Goal: Information Seeking & Learning: Learn about a topic

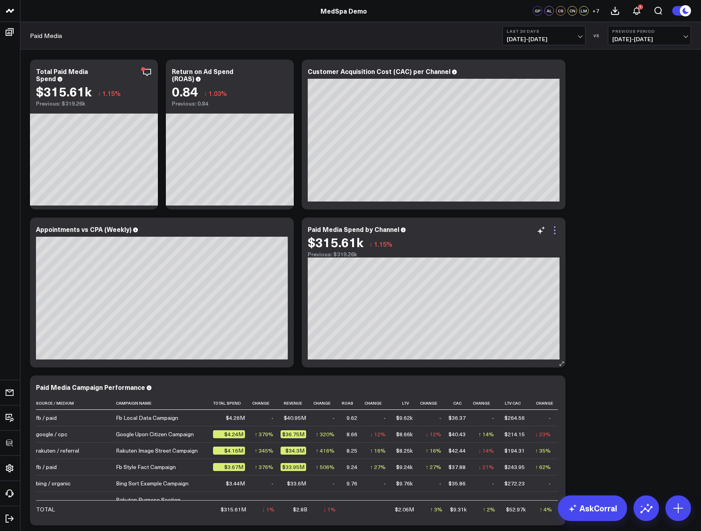
click at [554, 233] on icon at bounding box center [555, 233] width 2 height 2
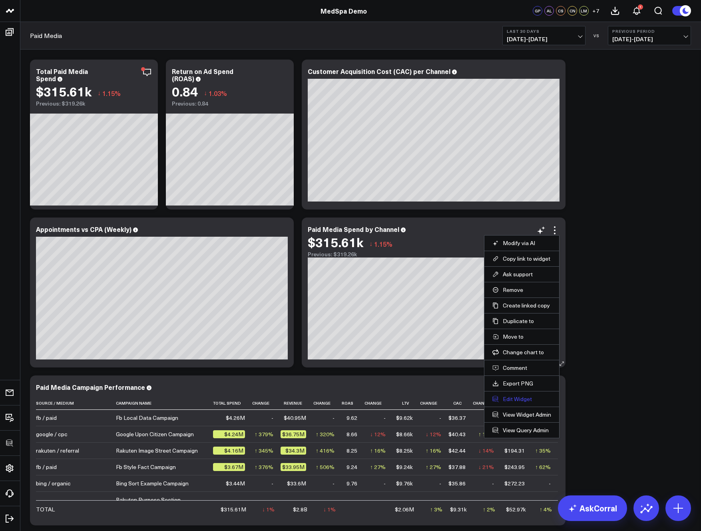
click at [519, 400] on button "Edit Widget" at bounding box center [521, 398] width 59 height 7
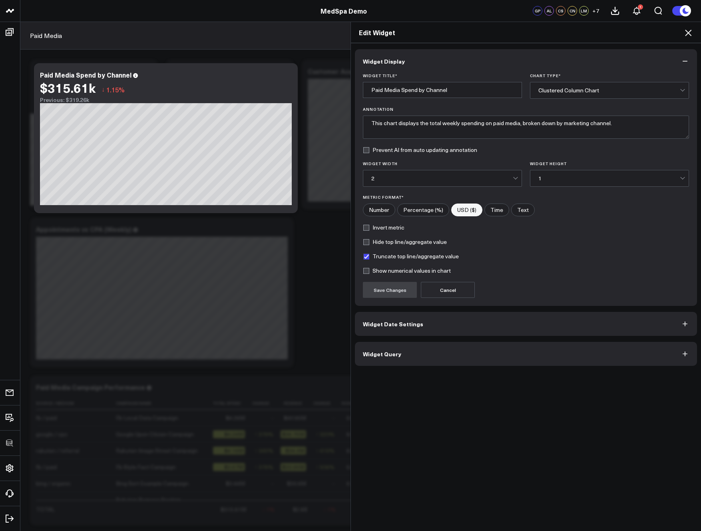
click at [445, 351] on button "Widget Query" at bounding box center [526, 354] width 342 height 24
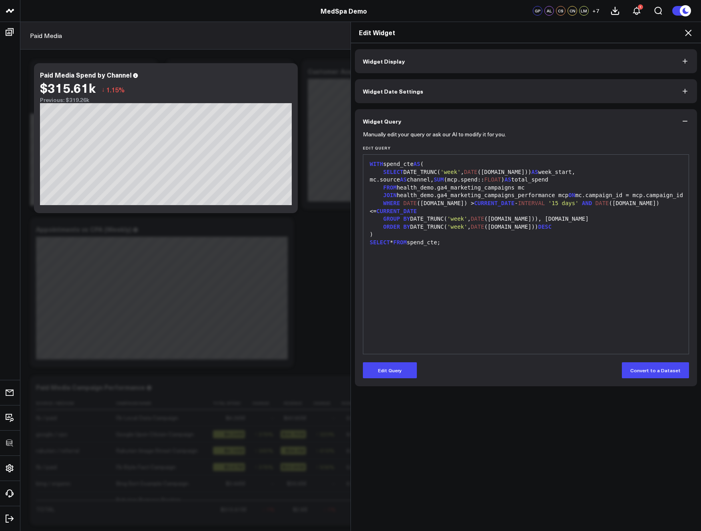
click at [686, 30] on icon at bounding box center [688, 33] width 10 height 10
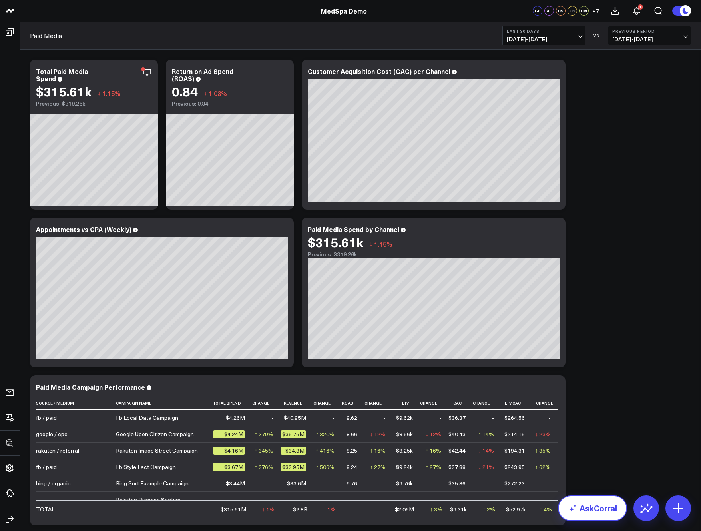
click at [578, 509] on link "AskCorral" at bounding box center [592, 508] width 69 height 26
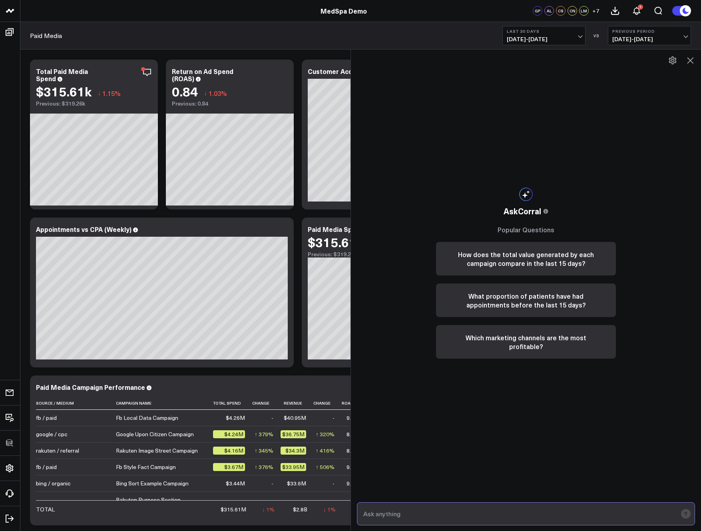
click at [423, 516] on input "text" at bounding box center [519, 513] width 316 height 14
type input "what are my best performing services?"
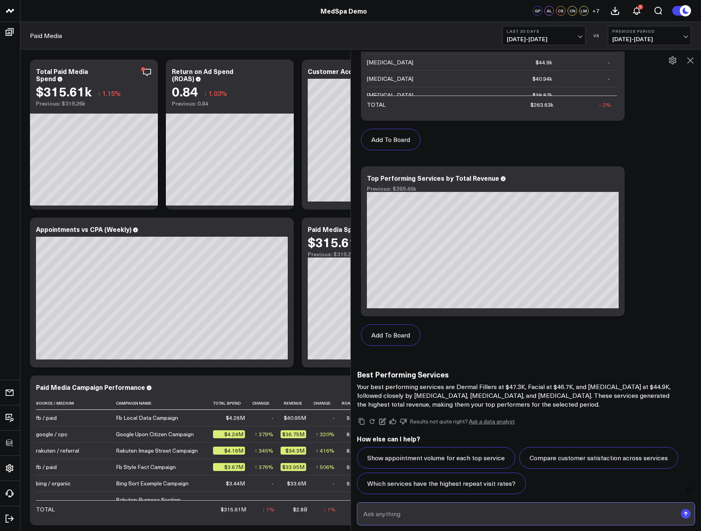
scroll to position [555, 0]
click at [389, 332] on button "Add To Board" at bounding box center [391, 335] width 60 height 22
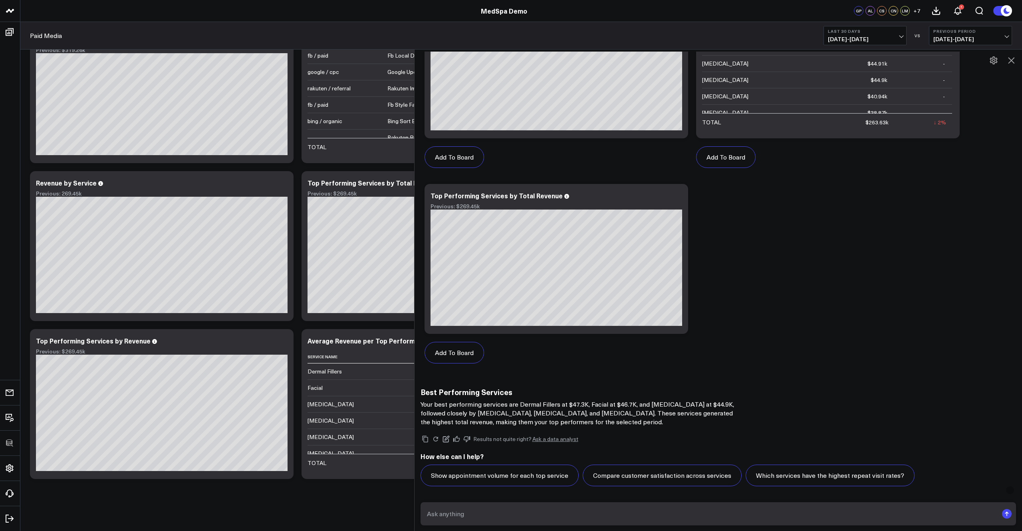
scroll to position [342, 0]
drag, startPoint x: 513, startPoint y: 368, endPoint x: 415, endPoint y: 358, distance: 98.3
click at [415, 358] on div at bounding box center [413, 289] width 4 height 481
click at [514, 513] on input "text" at bounding box center [711, 513] width 574 height 14
type input "what is the average revenue for these services?"
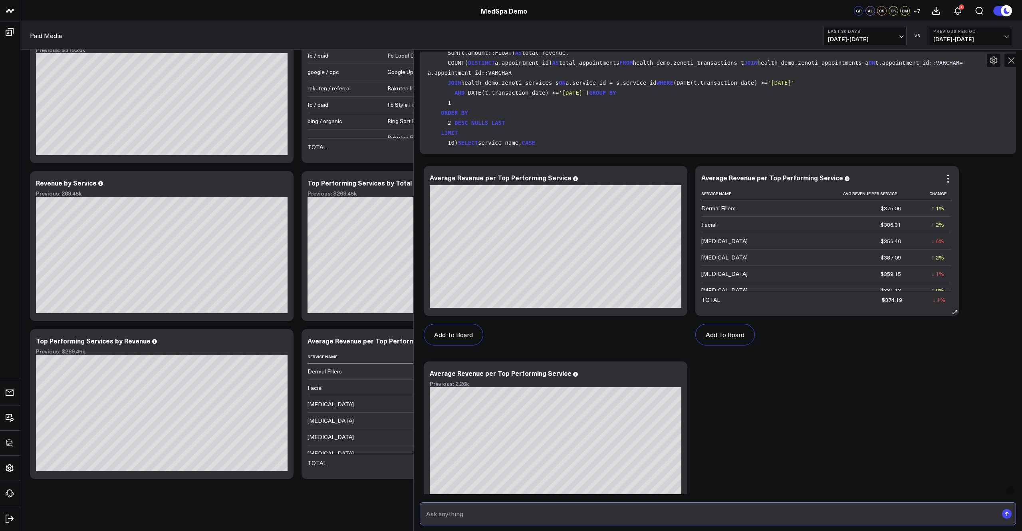
scroll to position [892, 0]
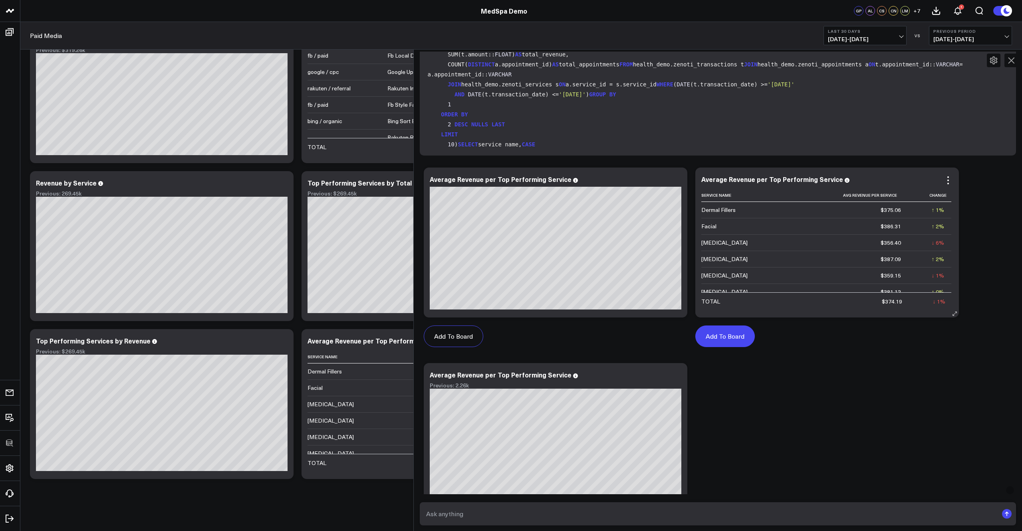
click at [700, 339] on button "Add To Board" at bounding box center [725, 336] width 60 height 22
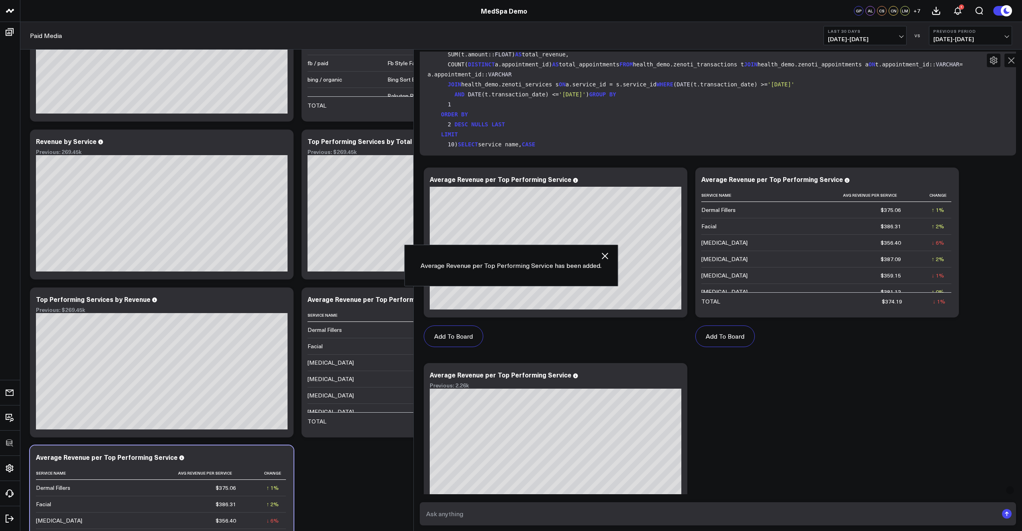
scroll to position [362, 0]
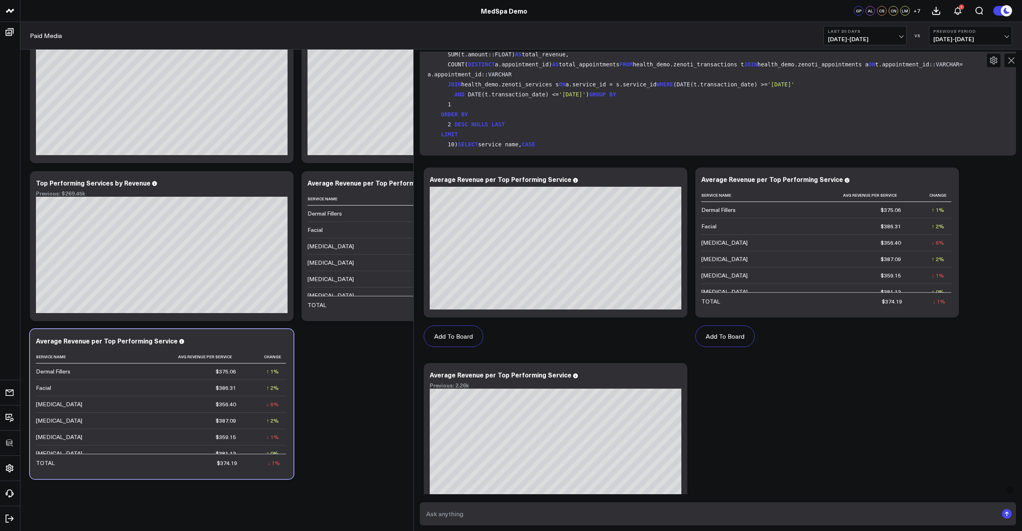
click at [700, 61] on icon at bounding box center [1012, 61] width 10 height 10
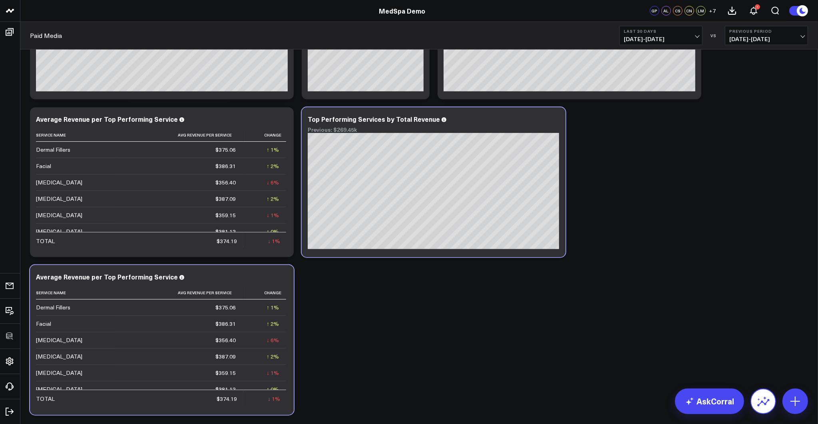
scroll to position [783, 0]
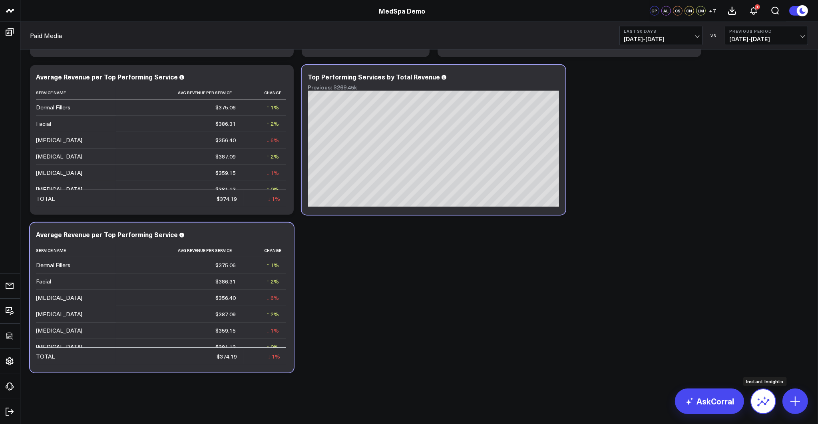
click at [700, 402] on icon at bounding box center [763, 401] width 13 height 13
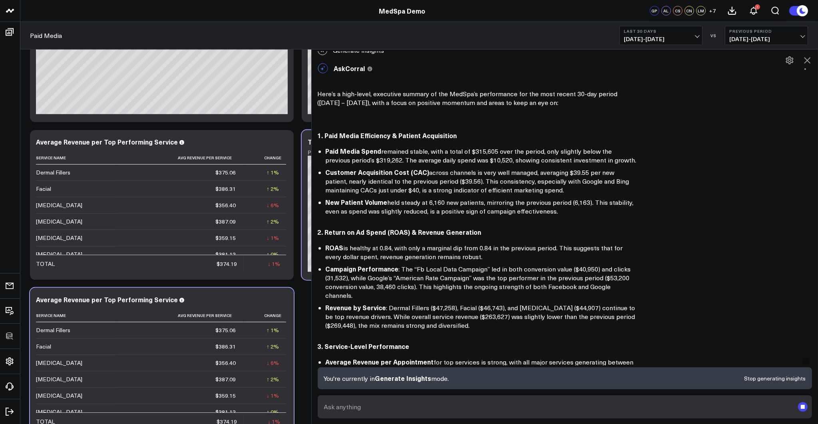
scroll to position [0, 0]
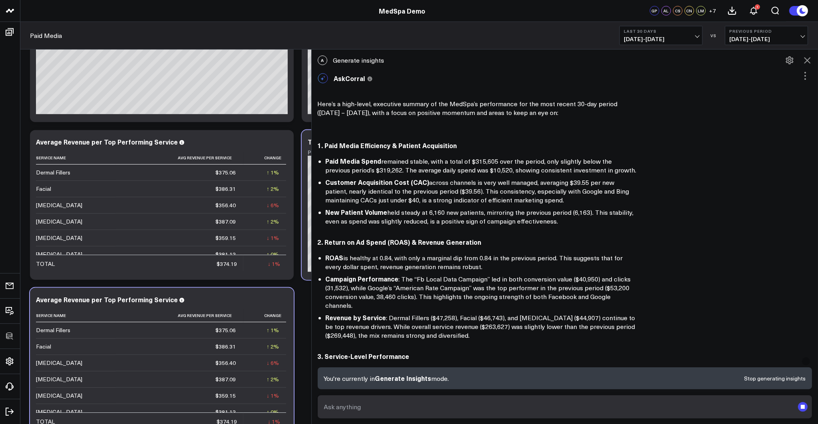
click at [700, 59] on icon at bounding box center [807, 60] width 6 height 6
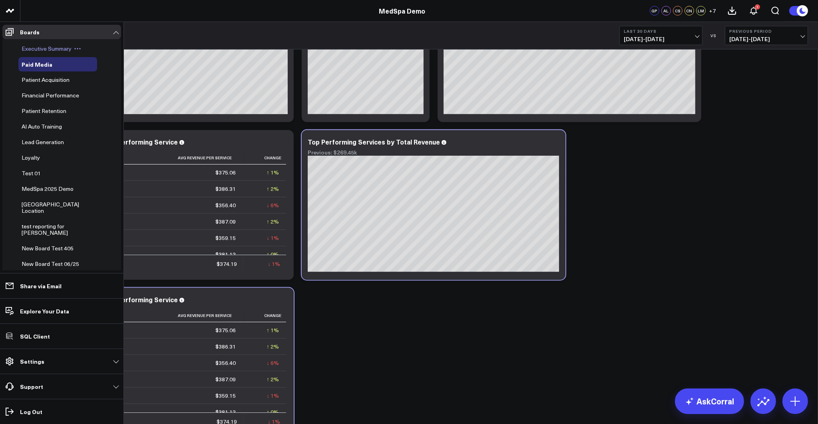
click at [41, 47] on span "Executive Summary" at bounding box center [47, 49] width 50 height 8
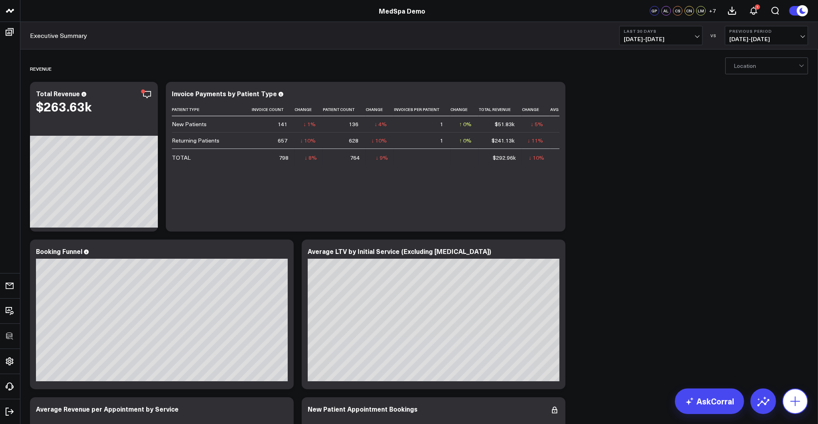
click at [793, 406] on icon at bounding box center [795, 401] width 13 height 13
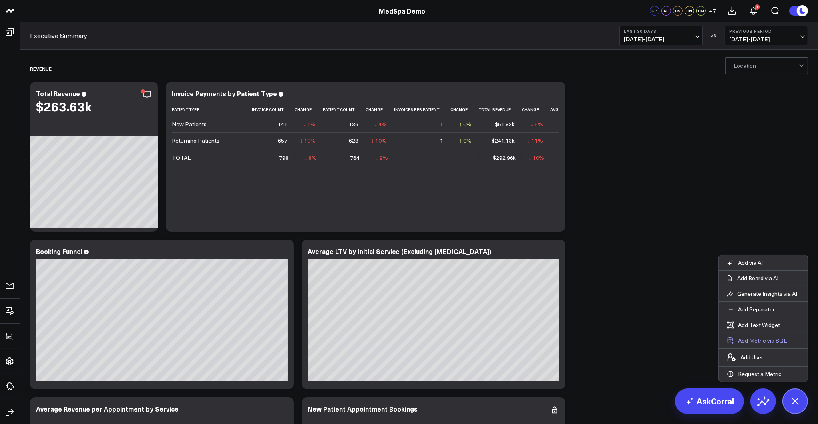
click at [756, 339] on button "Add Metric via SQL" at bounding box center [757, 340] width 76 height 15
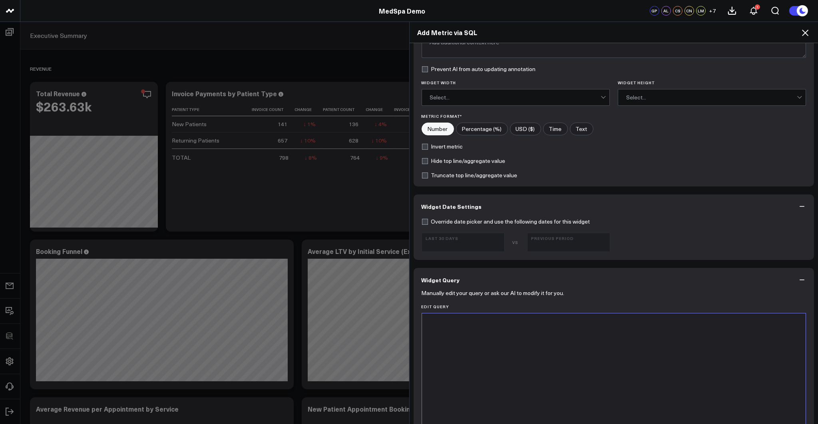
scroll to position [83, 0]
click at [524, 345] on div at bounding box center [614, 411] width 376 height 191
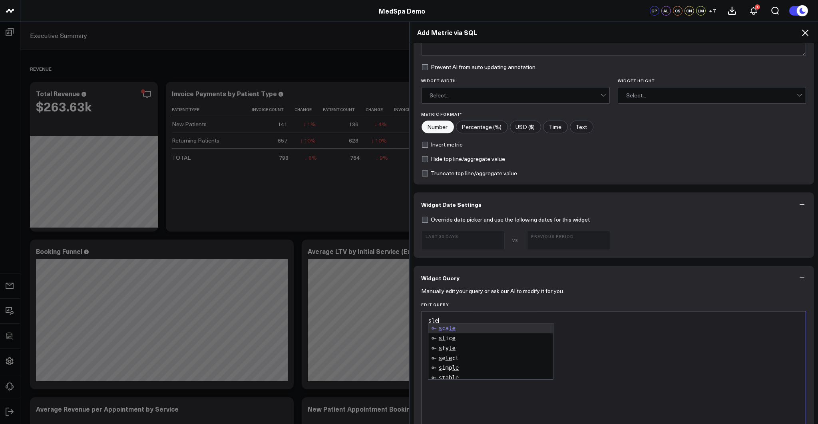
scroll to position [0, 0]
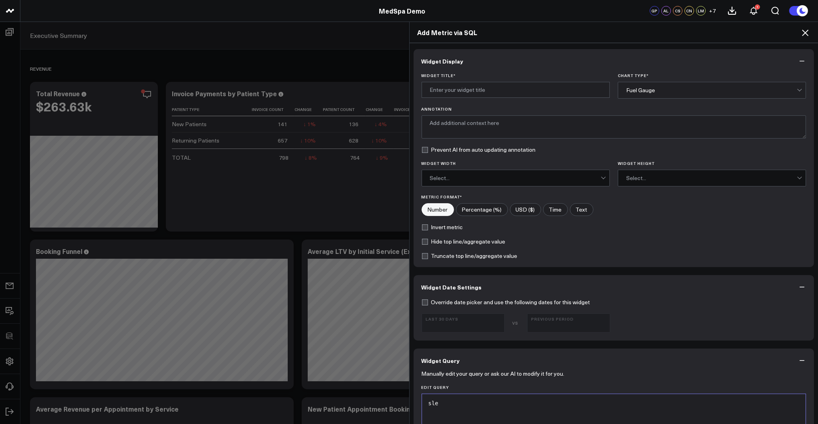
click at [803, 35] on icon at bounding box center [805, 33] width 6 height 6
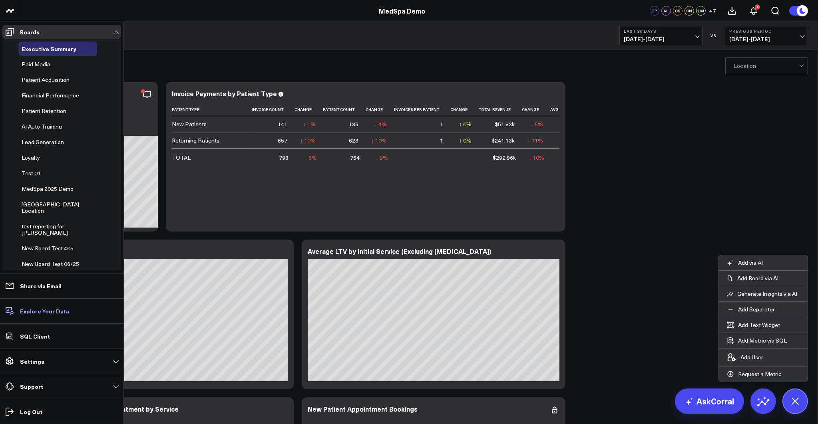
click at [41, 311] on p "Explore Your Data" at bounding box center [44, 311] width 49 height 6
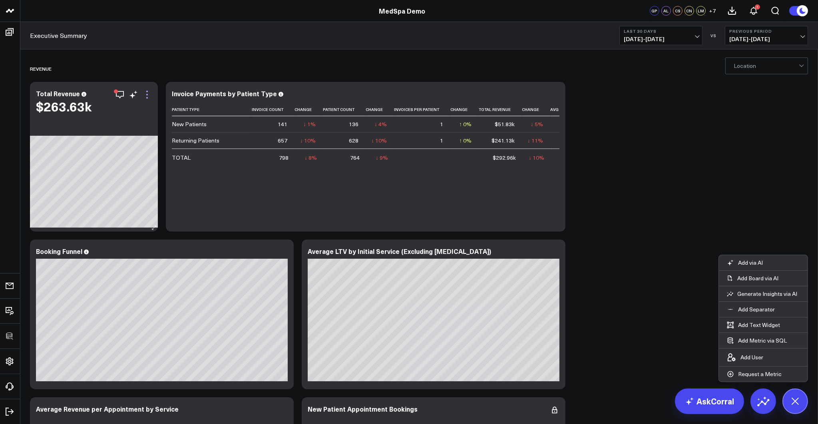
click at [146, 96] on icon at bounding box center [147, 95] width 10 height 10
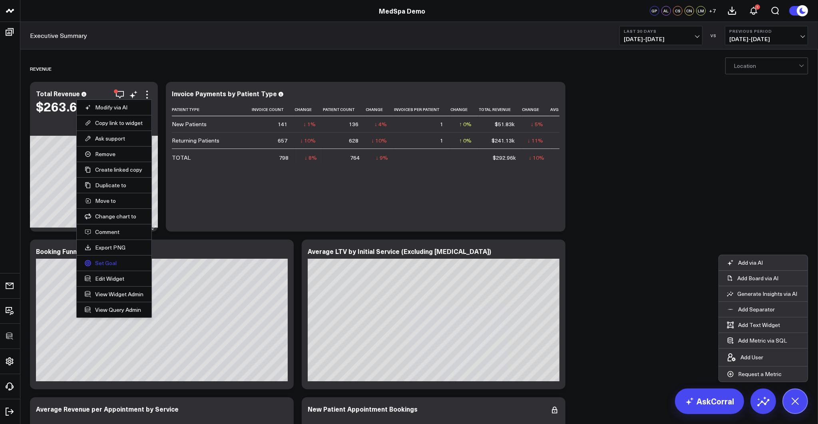
click at [107, 263] on link "Set Goal" at bounding box center [114, 263] width 59 height 7
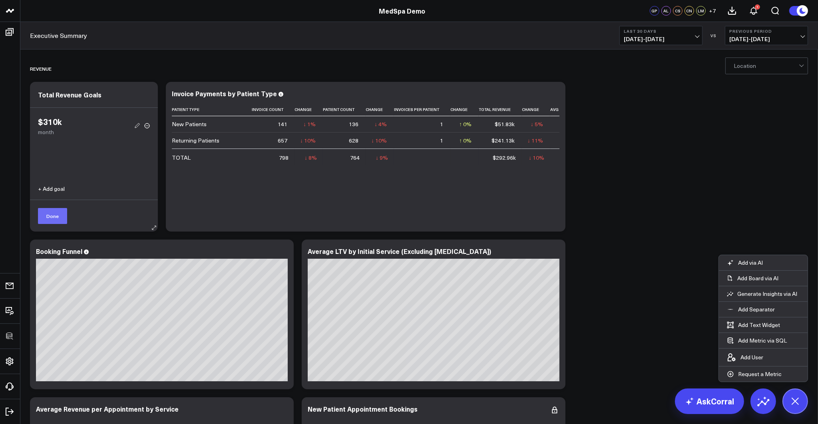
click at [56, 213] on button "Done" at bounding box center [52, 216] width 29 height 16
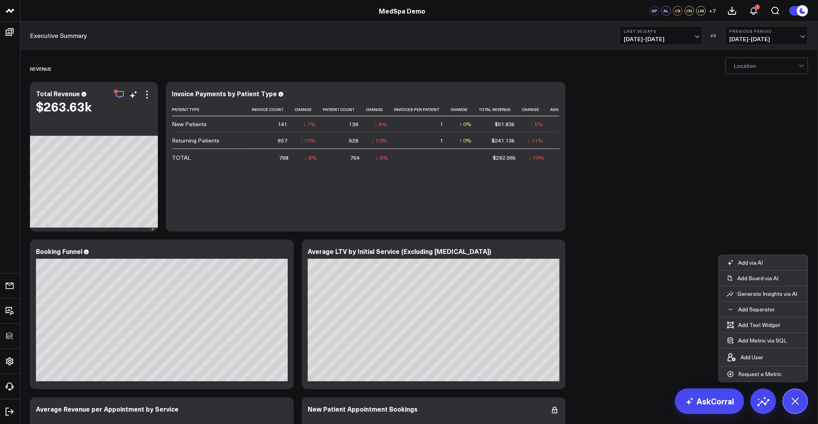
click at [119, 94] on icon "button" at bounding box center [120, 95] width 10 height 10
drag, startPoint x: 632, startPoint y: 170, endPoint x: 646, endPoint y: 182, distance: 19.0
click at [802, 405] on button at bounding box center [795, 402] width 26 height 26
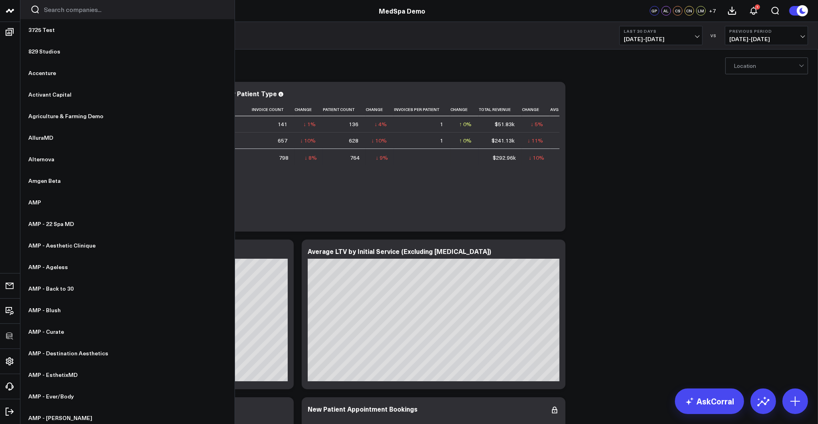
click at [60, 10] on input "Search companies input" at bounding box center [134, 9] width 181 height 9
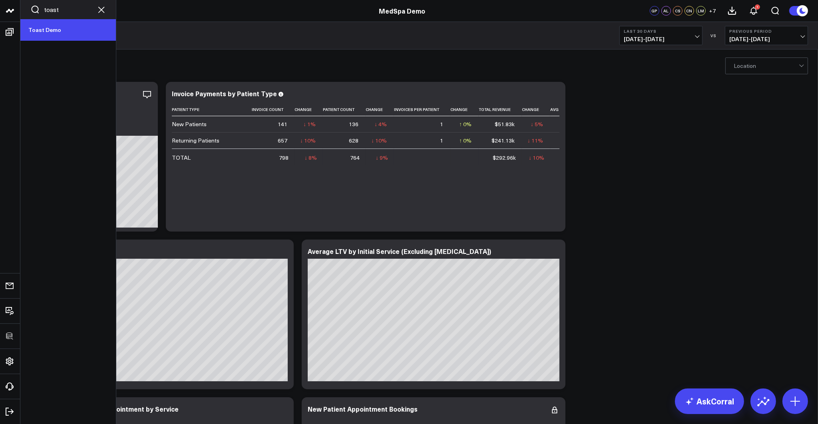
type input "toast"
click at [50, 30] on link "Toast Demo" at bounding box center [67, 30] width 95 height 22
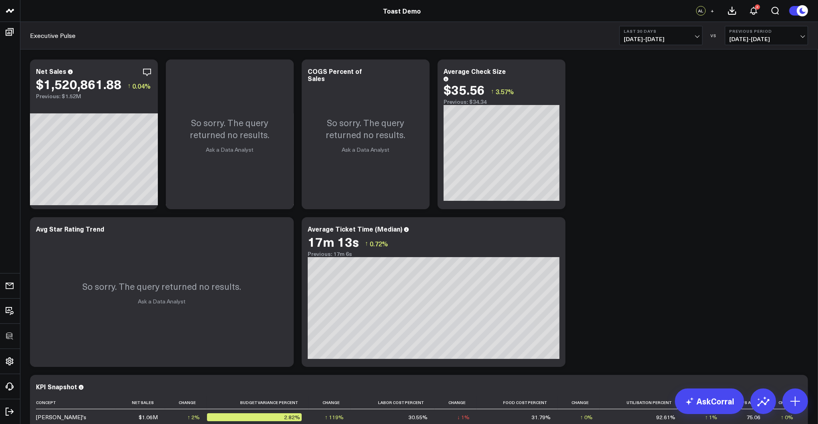
click at [658, 40] on span "07/13/25 - 08/11/25" at bounding box center [661, 39] width 74 height 6
click at [641, 117] on link "Last 90 Days" at bounding box center [661, 114] width 82 height 15
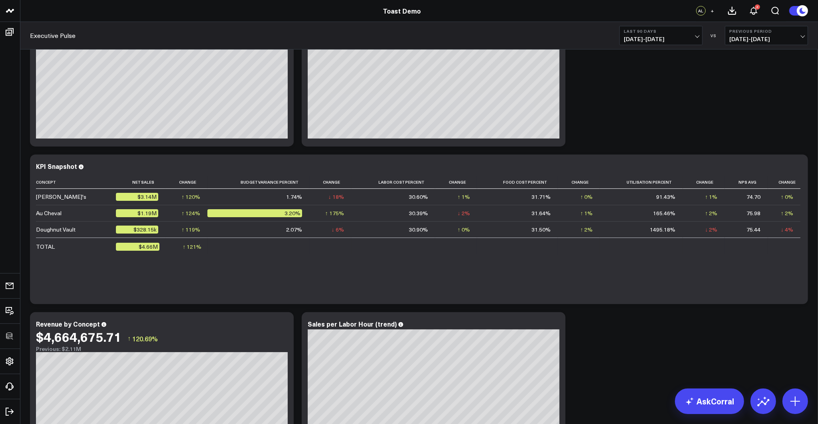
scroll to position [223, 0]
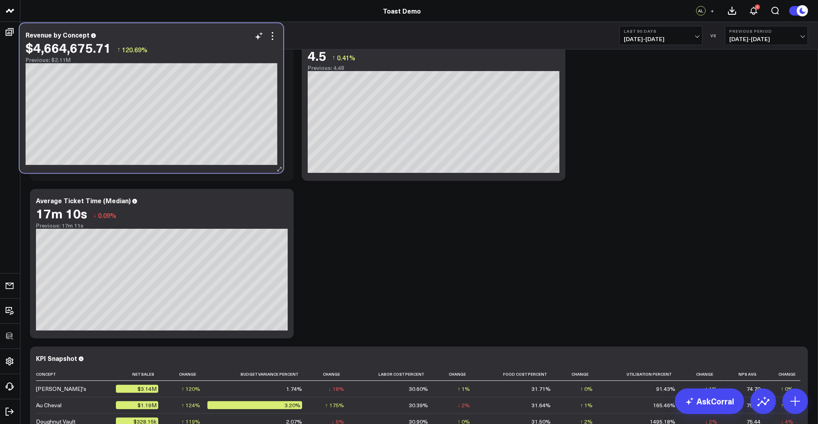
drag, startPoint x: 175, startPoint y: 318, endPoint x: 165, endPoint y: 31, distance: 286.6
click at [165, 31] on div "Revenue by Concept" at bounding box center [152, 34] width 252 height 7
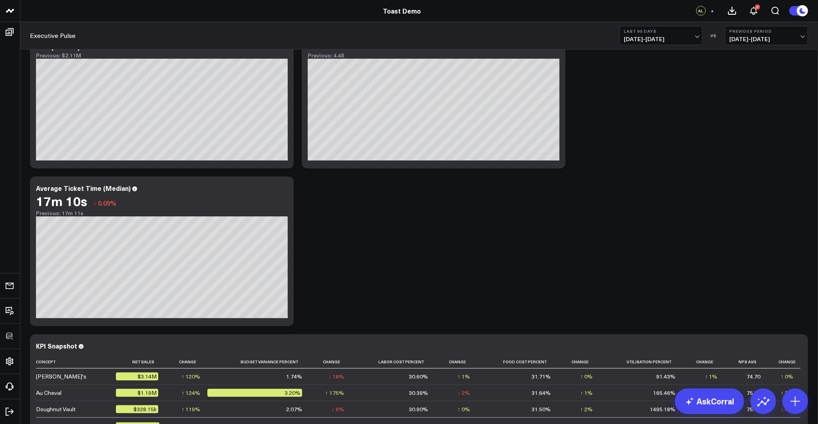
scroll to position [198, 0]
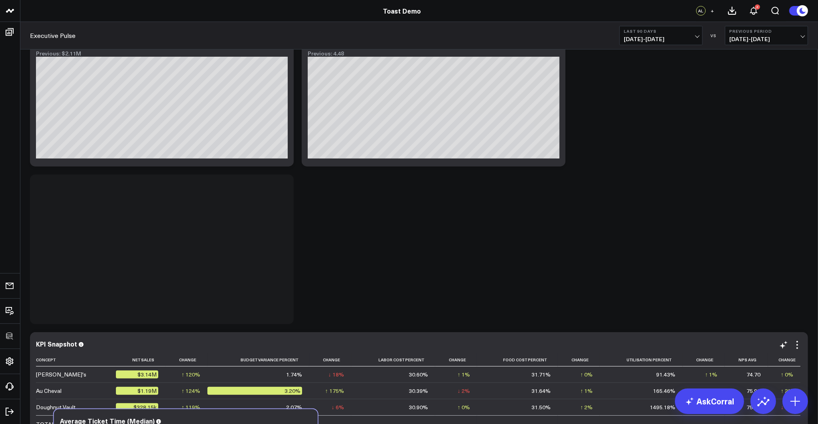
drag, startPoint x: 223, startPoint y: 187, endPoint x: 269, endPoint y: 385, distance: 203.8
click at [250, 417] on div "Average Ticket Time (Median)" at bounding box center [186, 420] width 252 height 7
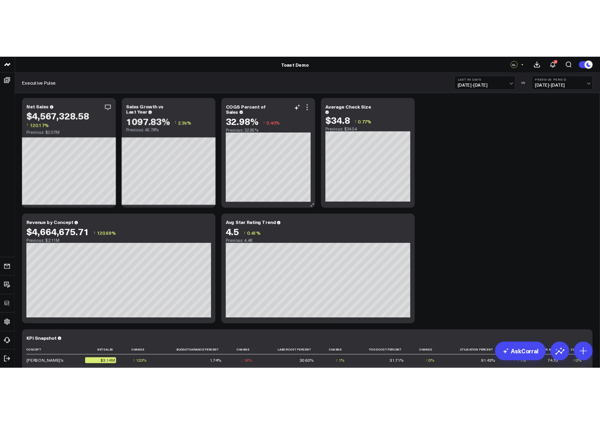
scroll to position [0, 0]
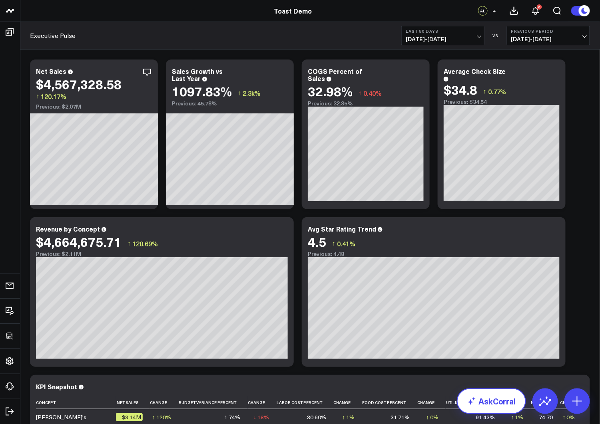
click at [473, 401] on icon at bounding box center [472, 402] width 10 height 10
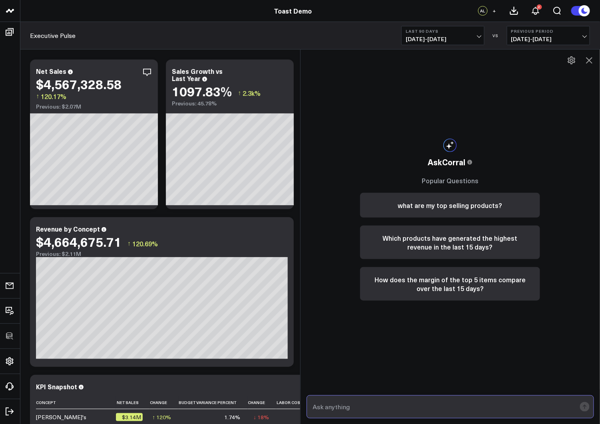
click at [366, 405] on input "text" at bounding box center [443, 407] width 265 height 14
type input "what are my top selling items?"
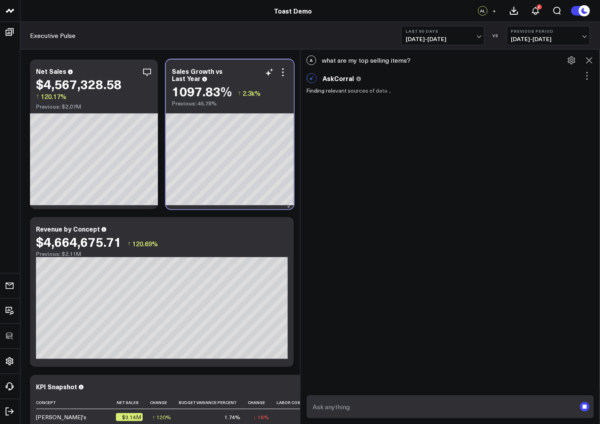
click at [253, 109] on div "Sales Growth vs Last Year 1097.83% ↑ 2.3k% Previous: 45.78%" at bounding box center [230, 135] width 128 height 150
click at [279, 71] on icon at bounding box center [283, 73] width 10 height 10
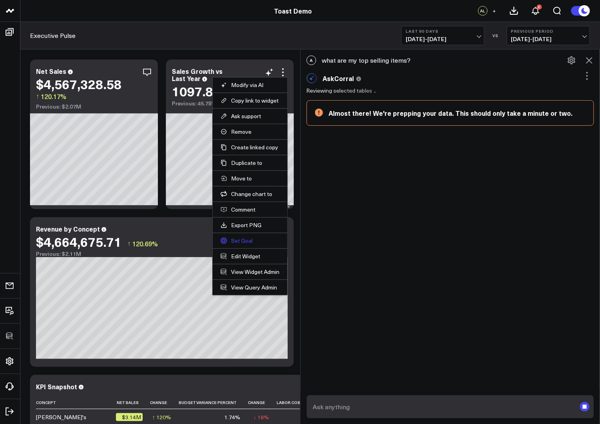
click at [238, 241] on link "Set Goal" at bounding box center [250, 240] width 59 height 7
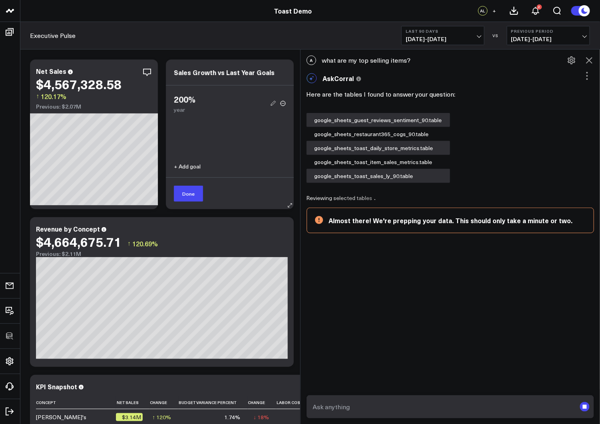
scroll to position [43, 0]
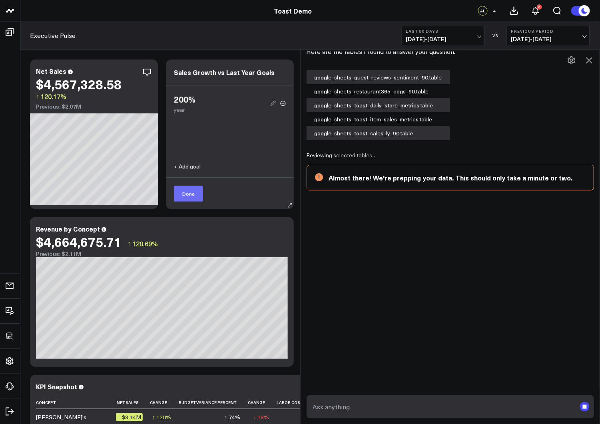
click at [186, 195] on button "Done" at bounding box center [188, 194] width 29 height 16
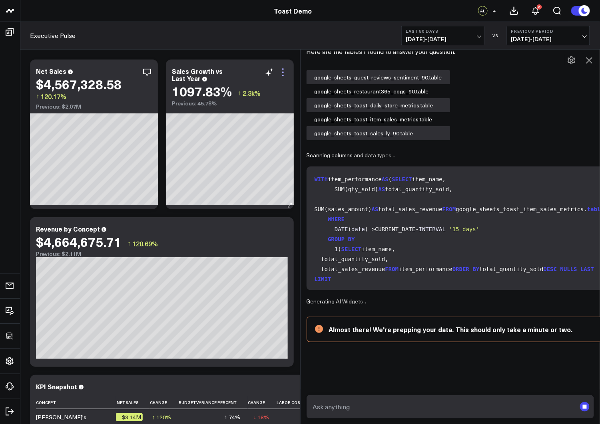
click at [282, 70] on icon at bounding box center [283, 73] width 10 height 10
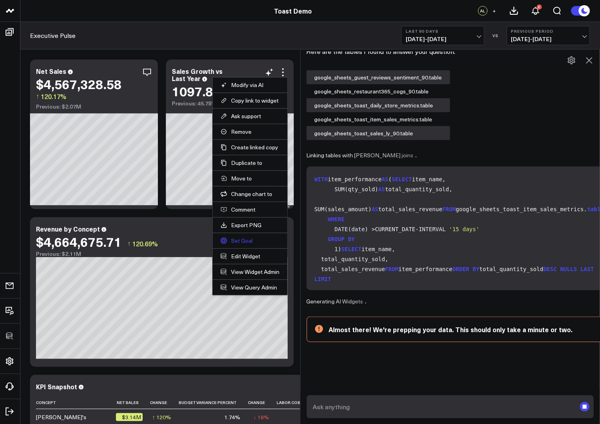
scroll to position [0, 0]
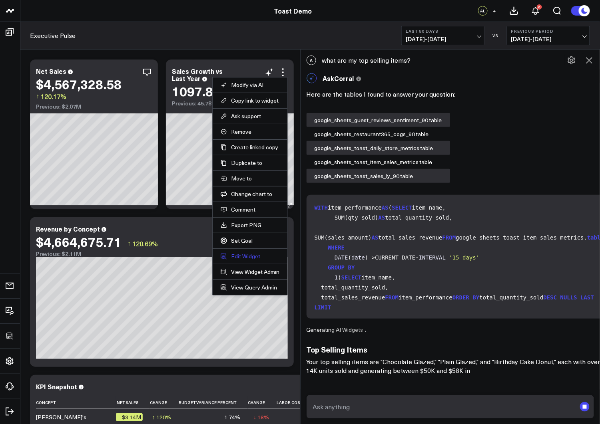
click at [236, 254] on button "Edit Widget" at bounding box center [250, 256] width 59 height 7
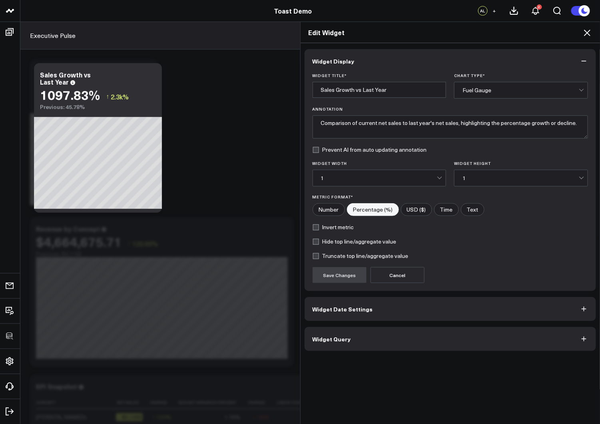
scroll to position [5, 0]
click at [589, 34] on icon at bounding box center [587, 33] width 10 height 10
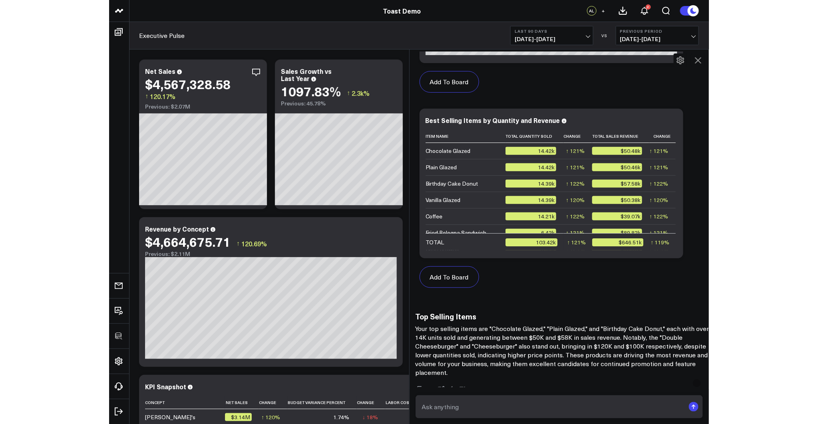
scroll to position [415, 0]
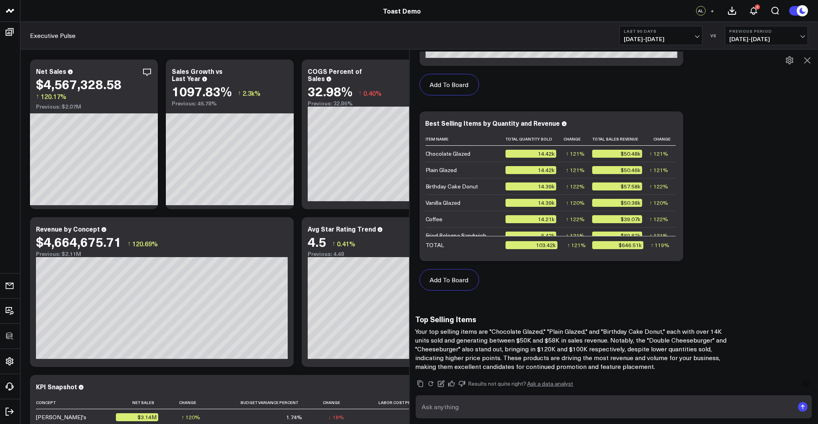
click at [807, 61] on icon at bounding box center [807, 60] width 6 height 6
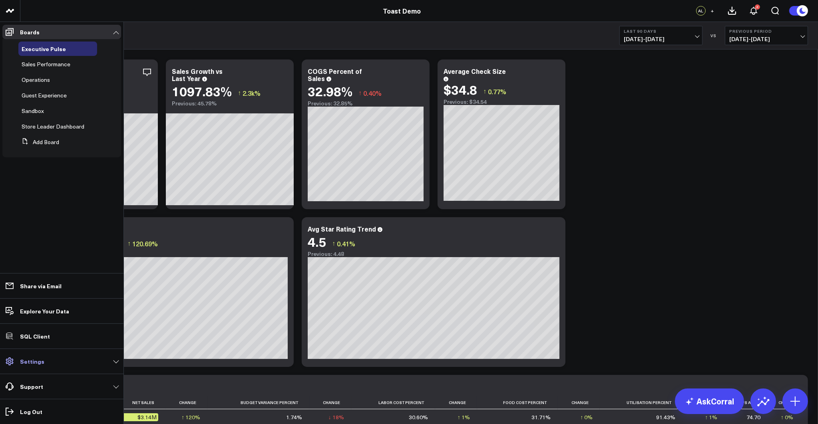
click at [20, 361] on p "Settings" at bounding box center [32, 361] width 24 height 6
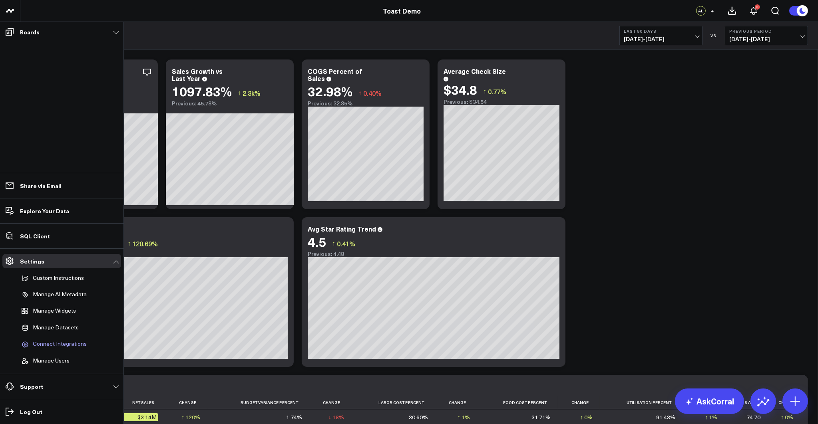
click at [37, 344] on span "Connect Integrations" at bounding box center [60, 344] width 54 height 7
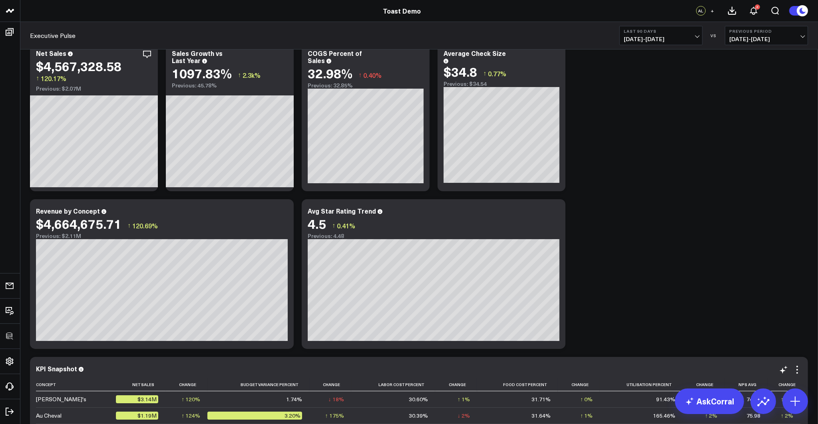
scroll to position [0, 0]
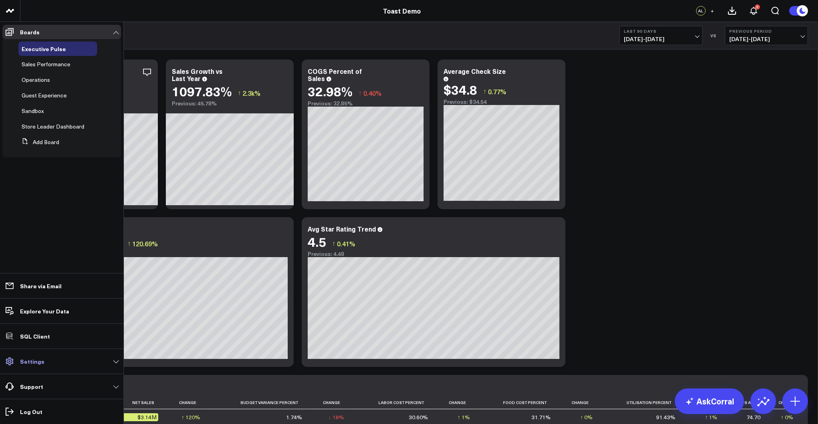
click at [36, 362] on p "Settings" at bounding box center [32, 361] width 24 height 6
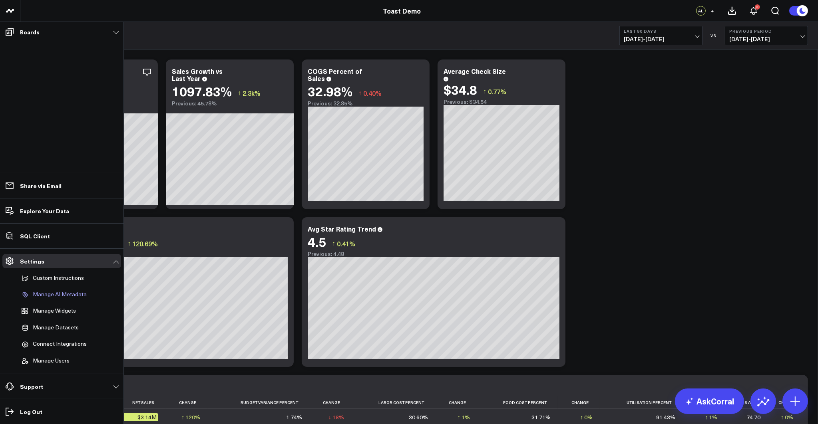
click at [51, 294] on p "Manage AI Metadata" at bounding box center [60, 294] width 54 height 7
